Goal: Information Seeking & Learning: Learn about a topic

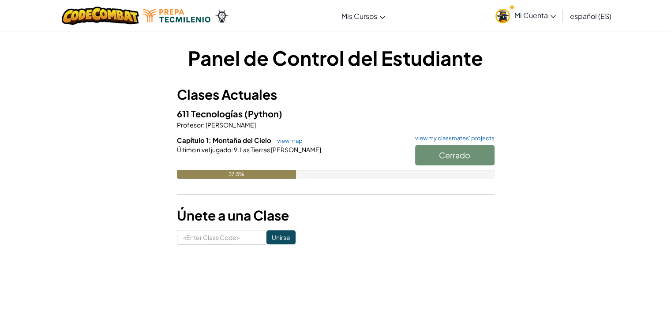
click at [243, 144] on span "Capítulo 1: Montaña del Cielo" at bounding box center [225, 140] width 96 height 8
click at [290, 143] on link "view map" at bounding box center [287, 140] width 30 height 7
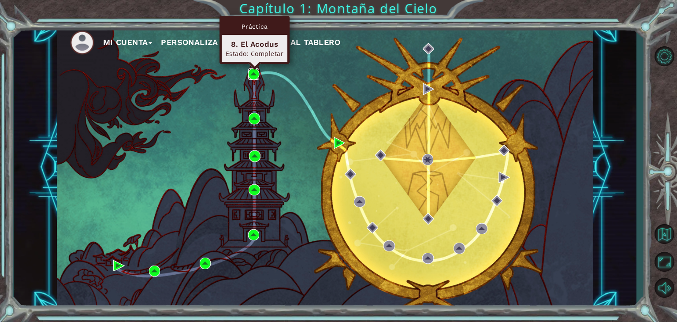
click at [256, 72] on img at bounding box center [253, 73] width 11 height 11
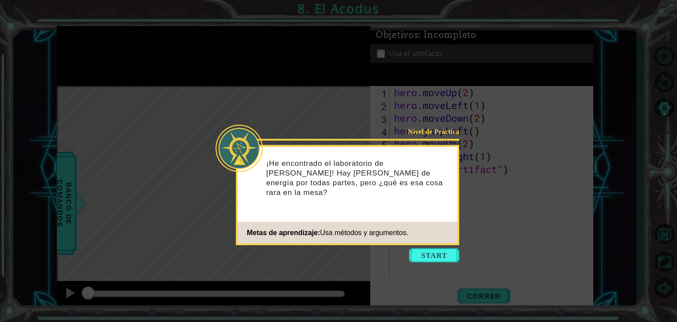
click at [501, 266] on icon at bounding box center [338, 161] width 677 height 322
click at [439, 257] on button "Start" at bounding box center [434, 255] width 50 height 14
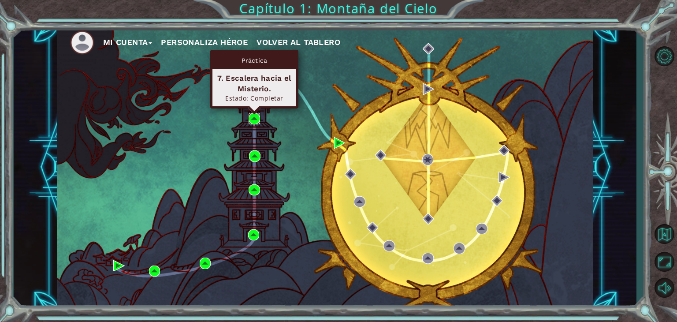
click at [256, 120] on img at bounding box center [254, 118] width 11 height 11
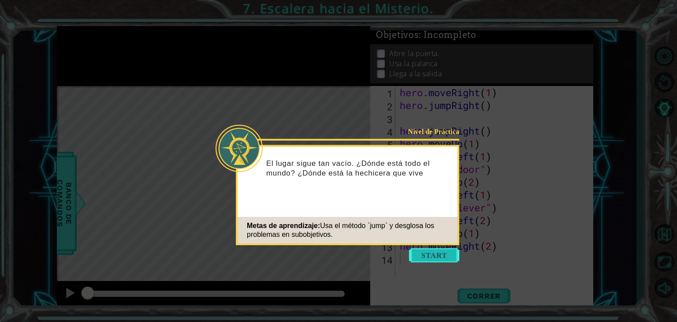
click at [437, 259] on button "Start" at bounding box center [434, 255] width 50 height 14
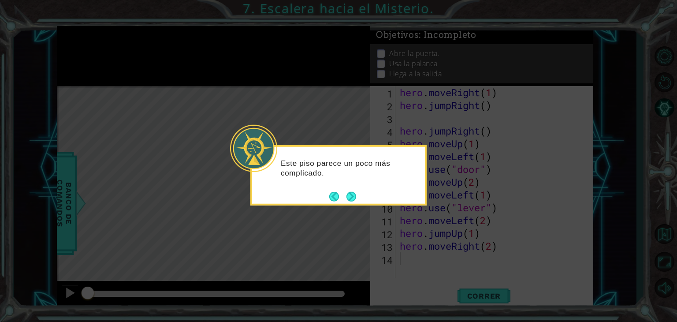
click at [525, 238] on icon at bounding box center [338, 161] width 677 height 322
click at [477, 300] on icon at bounding box center [338, 161] width 677 height 322
click at [481, 294] on icon at bounding box center [338, 161] width 677 height 322
click at [417, 159] on p "Este piso parece un poco más complicado." at bounding box center [350, 167] width 138 height 19
click at [447, 142] on icon at bounding box center [338, 161] width 677 height 322
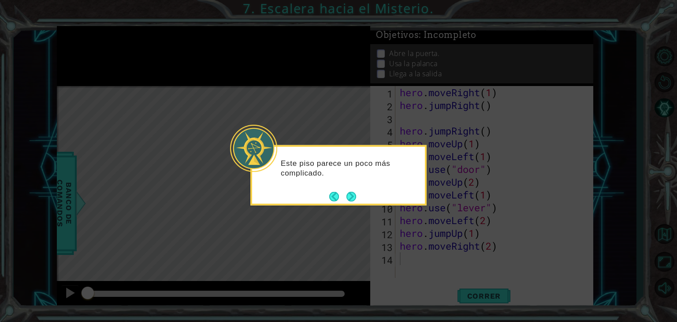
click at [495, 142] on icon at bounding box center [338, 161] width 677 height 322
click at [408, 101] on icon at bounding box center [338, 161] width 677 height 322
click at [374, 82] on icon at bounding box center [338, 161] width 677 height 322
click at [353, 192] on button "Next" at bounding box center [352, 196] width 10 height 10
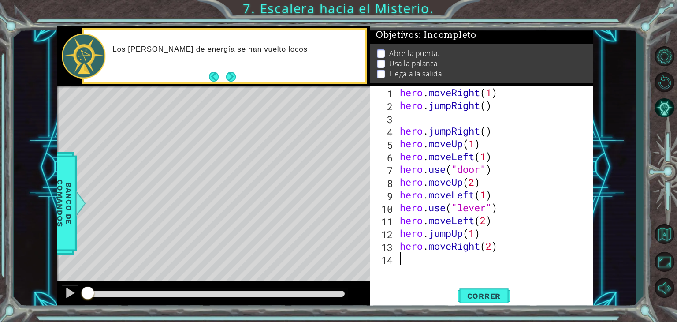
click at [406, 119] on div "hero . moveRight ( 1 ) hero . jumpRight ( ) hero . jumpRight ( ) hero . moveUp …" at bounding box center [497, 194] width 198 height 217
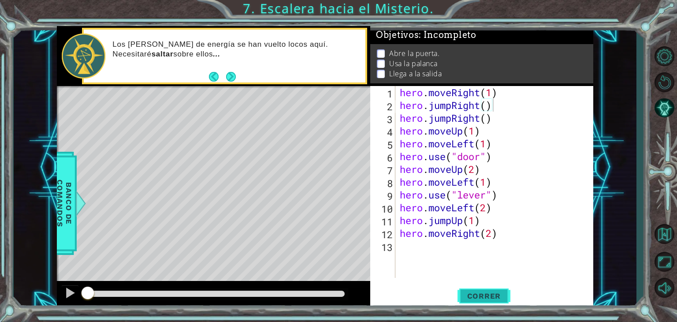
click at [477, 295] on span "Correr" at bounding box center [485, 295] width 52 height 9
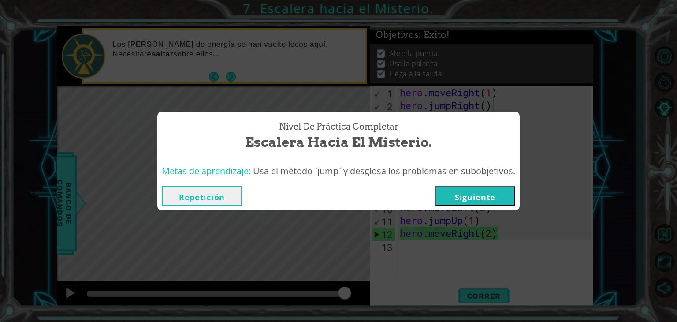
click at [214, 201] on button "Repetición" at bounding box center [202, 196] width 80 height 20
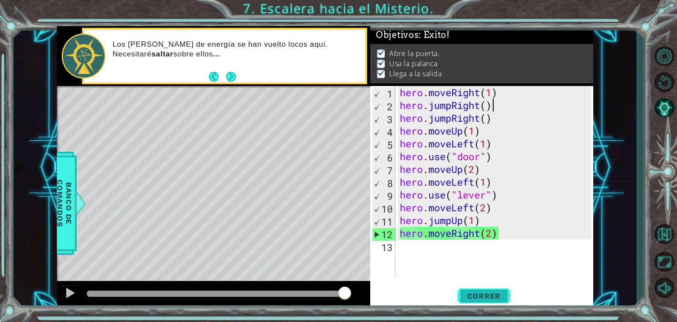
click at [495, 293] on span "Correr" at bounding box center [485, 295] width 52 height 9
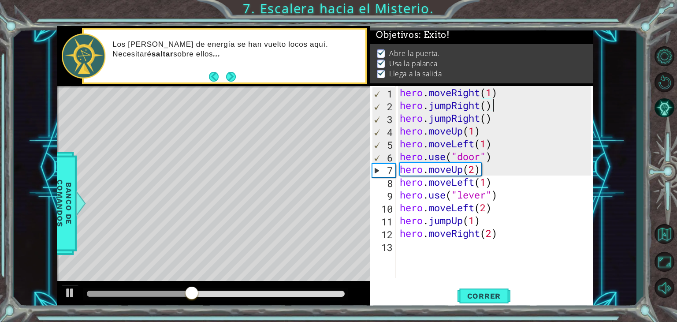
click at [514, 123] on div "hero . moveRight ( 1 ) hero . jumpRight ( ) hero . jumpRight ( ) hero . moveUp …" at bounding box center [497, 194] width 198 height 217
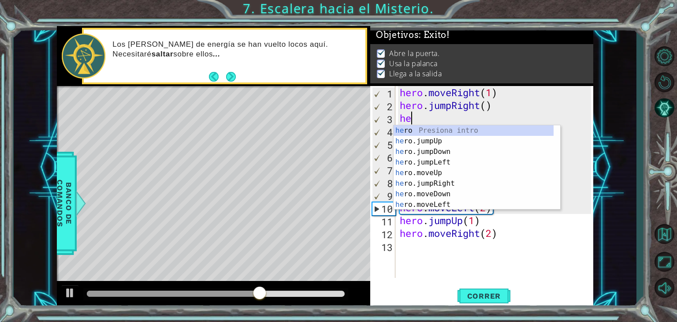
type textarea "h"
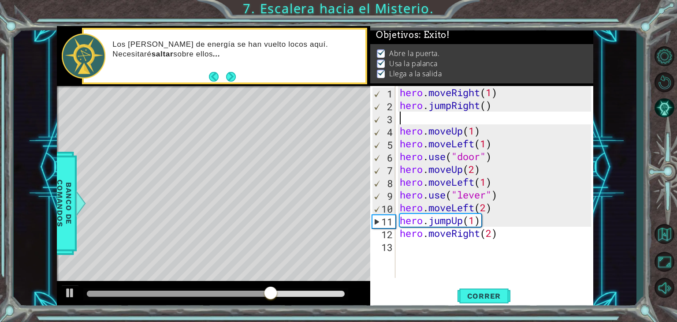
type textarea "hero.jumpRight()"
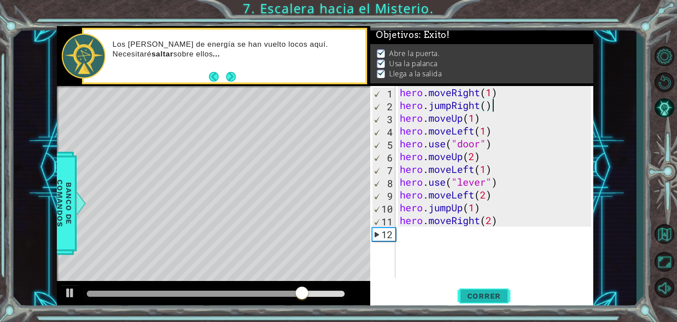
click at [497, 295] on span "Correr" at bounding box center [485, 295] width 52 height 9
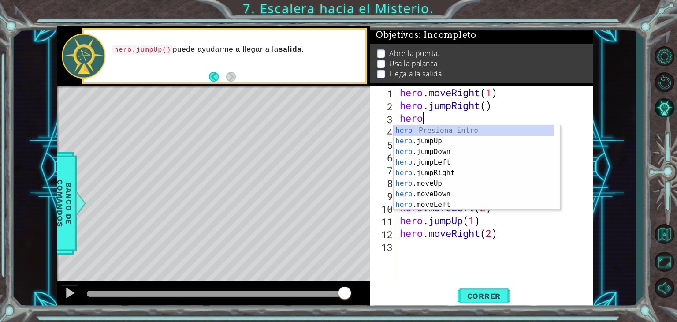
scroll to position [0, 0]
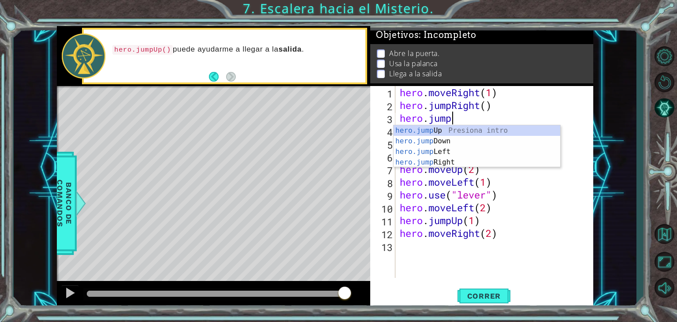
type textarea "hero.jumpr"
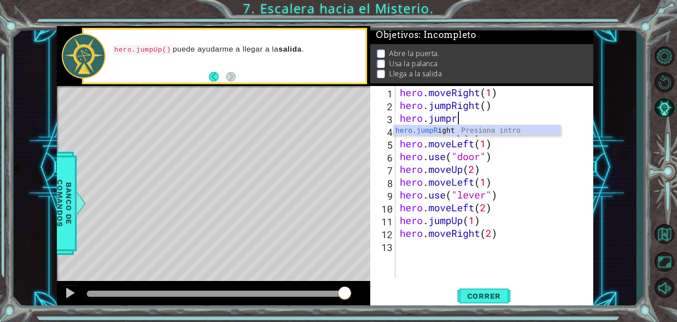
scroll to position [0, 0]
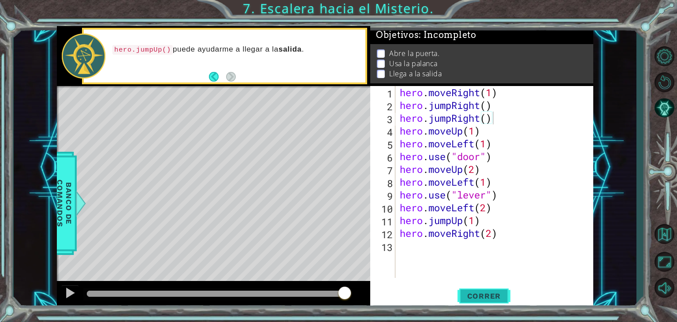
click at [481, 298] on span "Correr" at bounding box center [485, 295] width 52 height 9
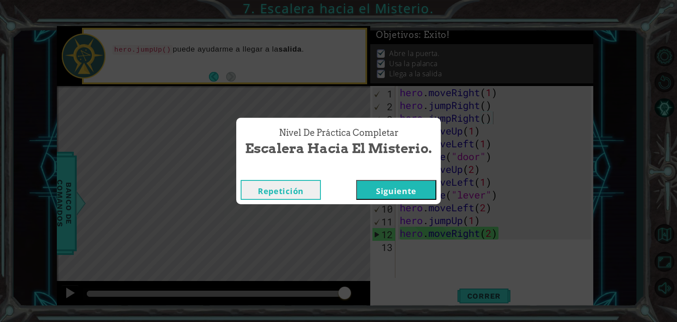
click at [200, 172] on div "Nivel de Práctica Completar Escalera hacia el Misterio. Repetición [GEOGRAPHIC_…" at bounding box center [338, 161] width 677 height 322
click at [455, 251] on div "Nivel de Práctica Completar Escalera hacia el Misterio. Repetición [GEOGRAPHIC_…" at bounding box center [338, 161] width 677 height 322
click at [274, 194] on button "Repetición" at bounding box center [281, 190] width 80 height 20
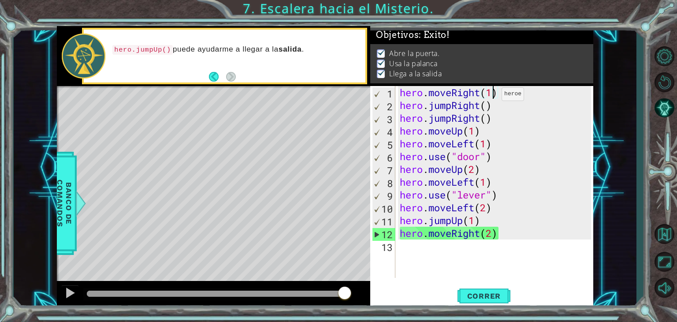
click at [494, 96] on div "hero . moveRight ( 1 ) hero . jumpRight ( ) hero . jumpRight ( ) hero . moveUp …" at bounding box center [497, 194] width 198 height 217
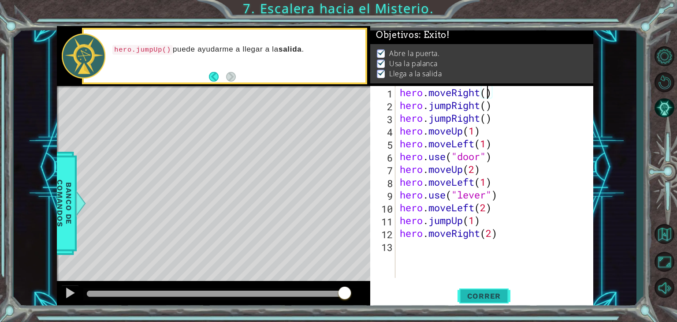
click at [474, 297] on span "Correr" at bounding box center [485, 295] width 52 height 9
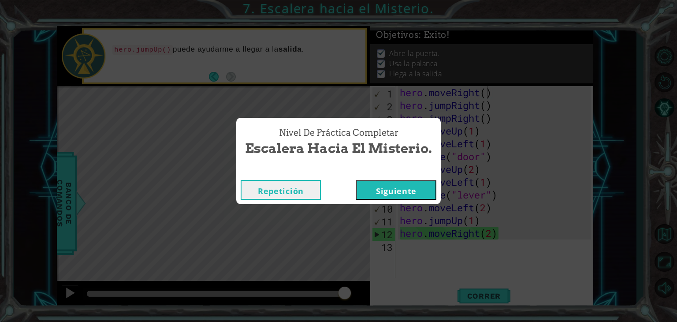
click at [296, 197] on button "Repetición" at bounding box center [281, 190] width 80 height 20
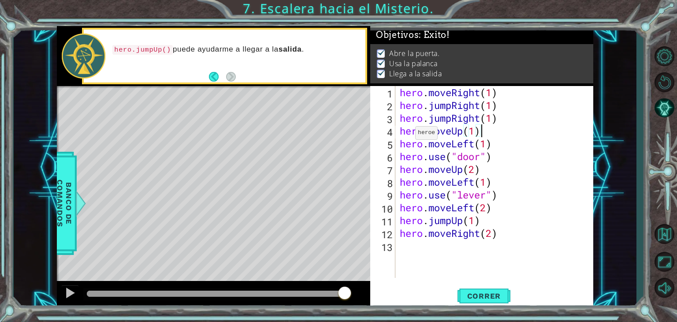
scroll to position [0, 3]
click at [479, 294] on span "Correr" at bounding box center [485, 295] width 52 height 9
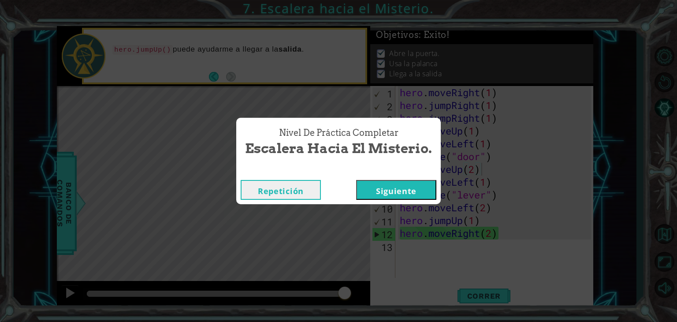
click at [301, 190] on button "Repetición" at bounding box center [281, 190] width 80 height 20
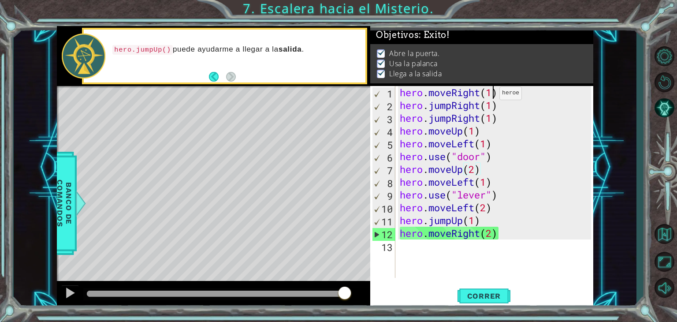
click at [492, 95] on div "hero . moveRight ( 1 ) hero . jumpRight ( 1 ) hero . jumpRight ( 1 ) hero . mov…" at bounding box center [497, 194] width 198 height 217
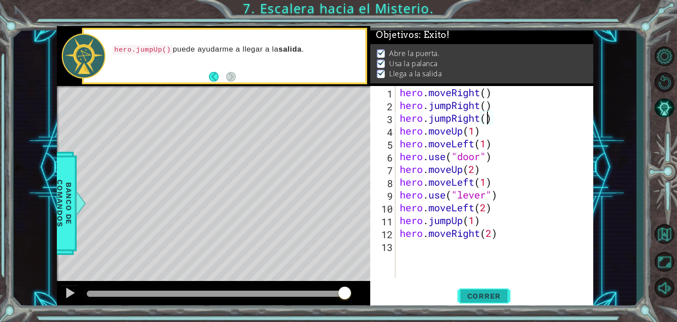
click at [476, 297] on span "Correr" at bounding box center [485, 295] width 52 height 9
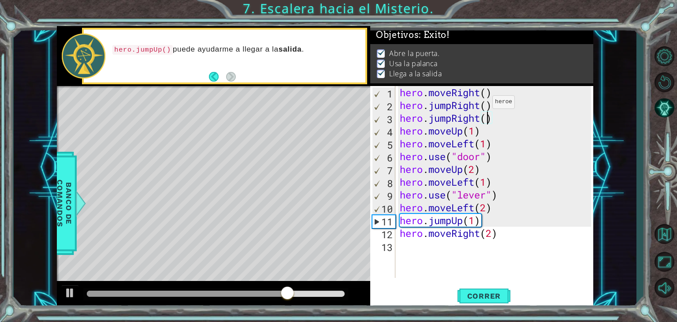
click at [485, 104] on div "hero . moveRight ( ) hero . jumpRight ( ) hero . jumpRight ( ) hero . moveUp ( …" at bounding box center [497, 194] width 198 height 217
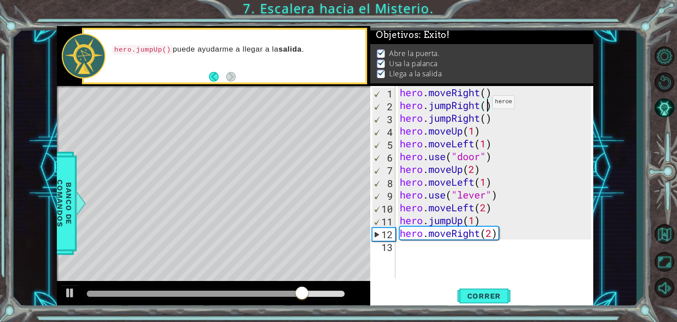
scroll to position [0, 4]
drag, startPoint x: 497, startPoint y: 119, endPoint x: 401, endPoint y: 118, distance: 96.1
click at [401, 118] on div "hero . moveRight ( ) hero . jumpRight ( 2 ) hero . jumpRight ( ) hero . moveUp …" at bounding box center [497, 194] width 198 height 217
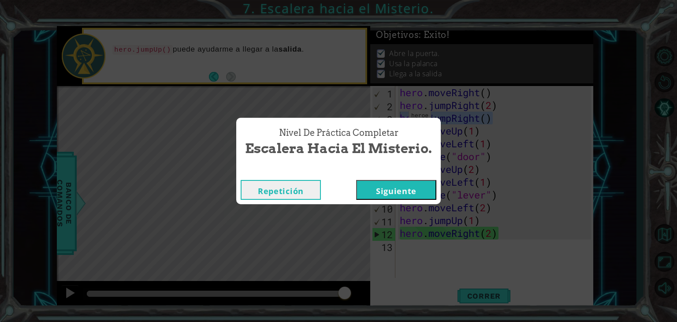
click at [303, 185] on button "Repetición" at bounding box center [281, 190] width 80 height 20
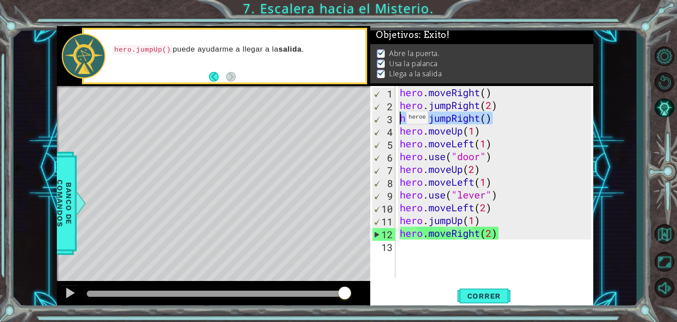
drag, startPoint x: 498, startPoint y: 118, endPoint x: 399, endPoint y: 119, distance: 99.7
click at [399, 119] on div "hero . moveRight ( ) hero . jumpRight ( 2 ) hero . jumpRight ( ) hero . moveUp …" at bounding box center [497, 194] width 198 height 217
type textarea "."
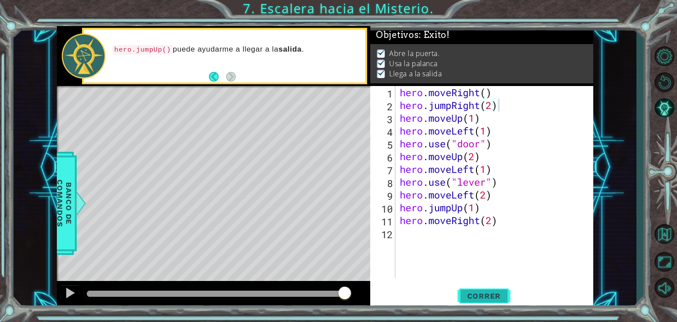
click at [472, 296] on span "Correr" at bounding box center [485, 295] width 52 height 9
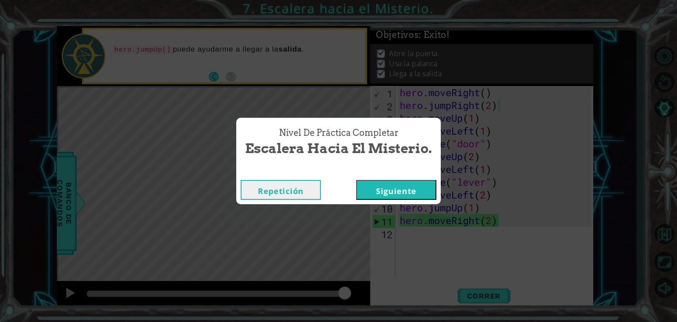
click at [284, 193] on button "Repetición" at bounding box center [281, 190] width 80 height 20
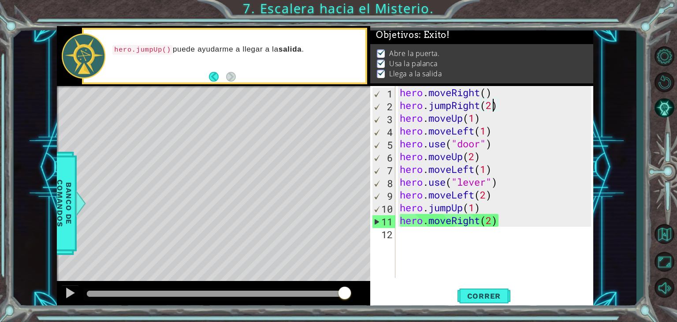
type textarea "hero.jumpRight()"
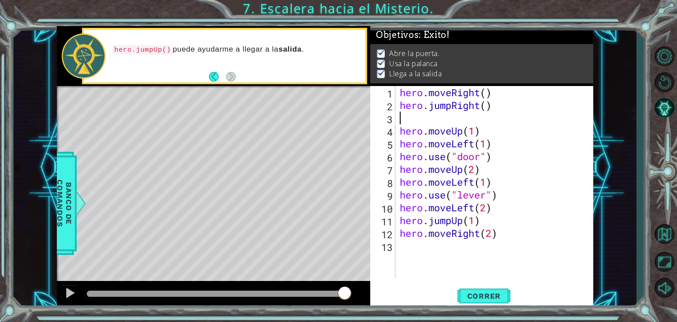
type textarea "h"
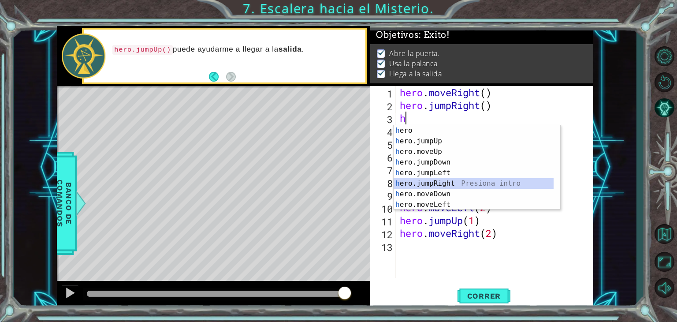
click at [483, 183] on div "h ero Presiona intro h ero.jumpUp Presiona intro h ero.moveUp Presiona intro h …" at bounding box center [474, 178] width 160 height 106
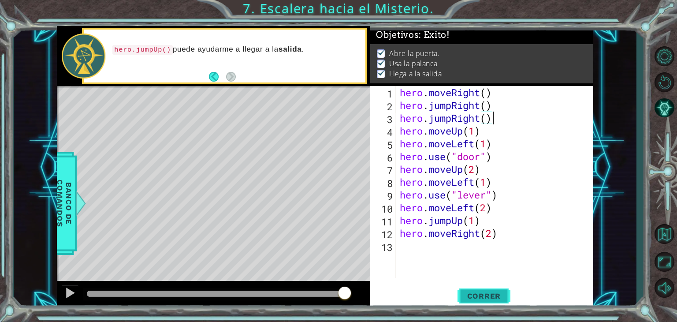
type textarea "hero.jumpRight()"
click at [480, 301] on button "Correr" at bounding box center [484, 296] width 53 height 22
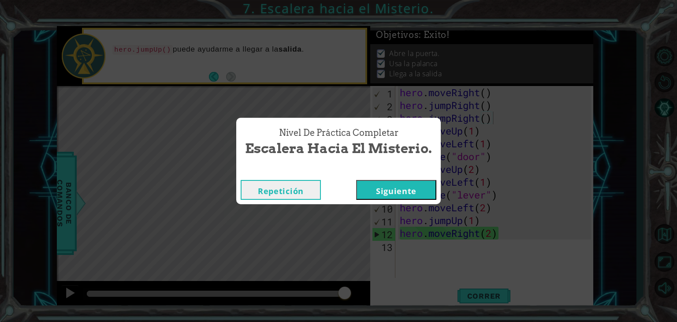
click at [298, 186] on button "Repetición" at bounding box center [281, 190] width 80 height 20
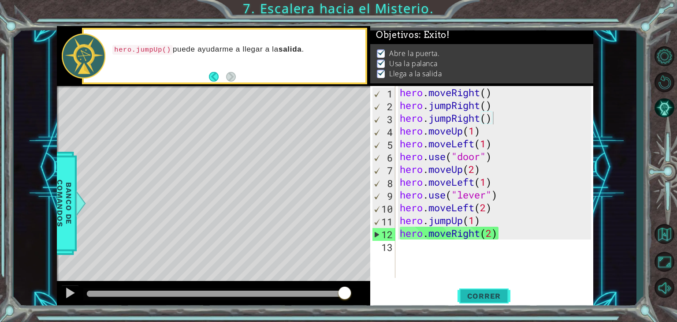
click at [478, 300] on span "Correr" at bounding box center [485, 295] width 52 height 9
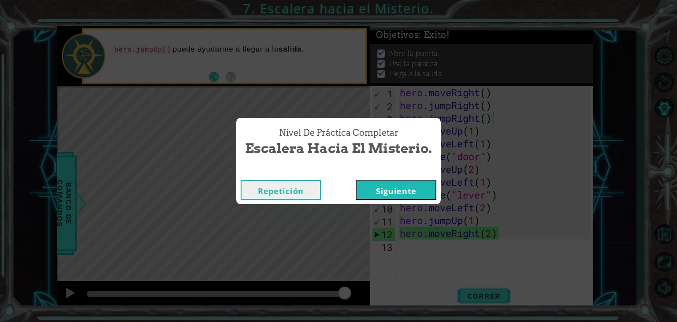
click at [414, 188] on button "Siguiente" at bounding box center [396, 190] width 80 height 20
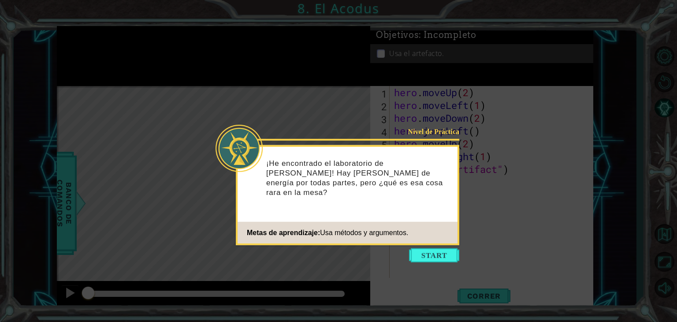
click at [482, 298] on icon at bounding box center [338, 161] width 677 height 322
click at [453, 261] on button "Start" at bounding box center [434, 255] width 50 height 14
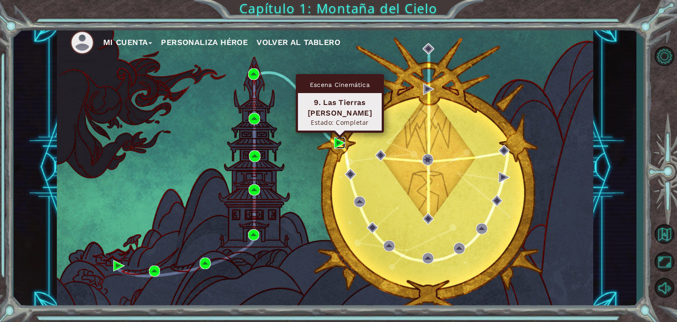
click at [338, 142] on img at bounding box center [339, 142] width 11 height 11
